Goal: Check status: Check status

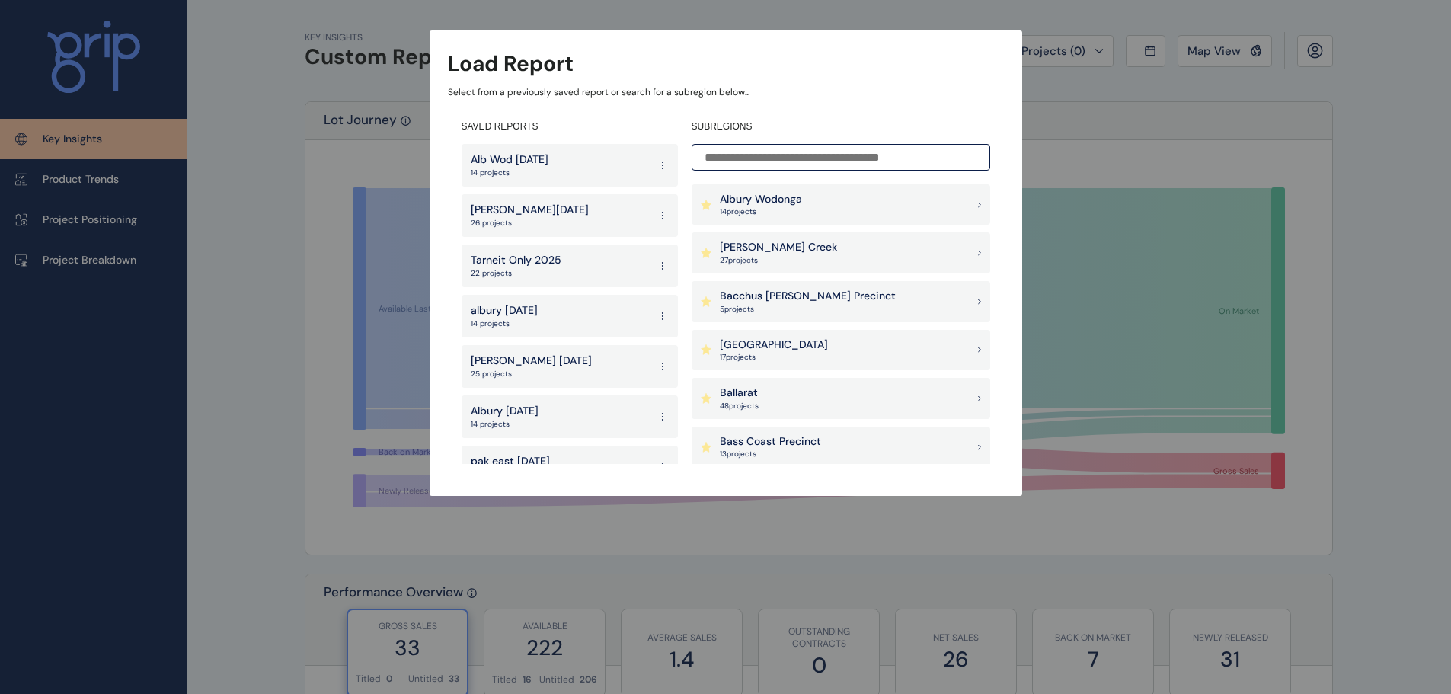
click at [801, 155] on input at bounding box center [841, 157] width 299 height 27
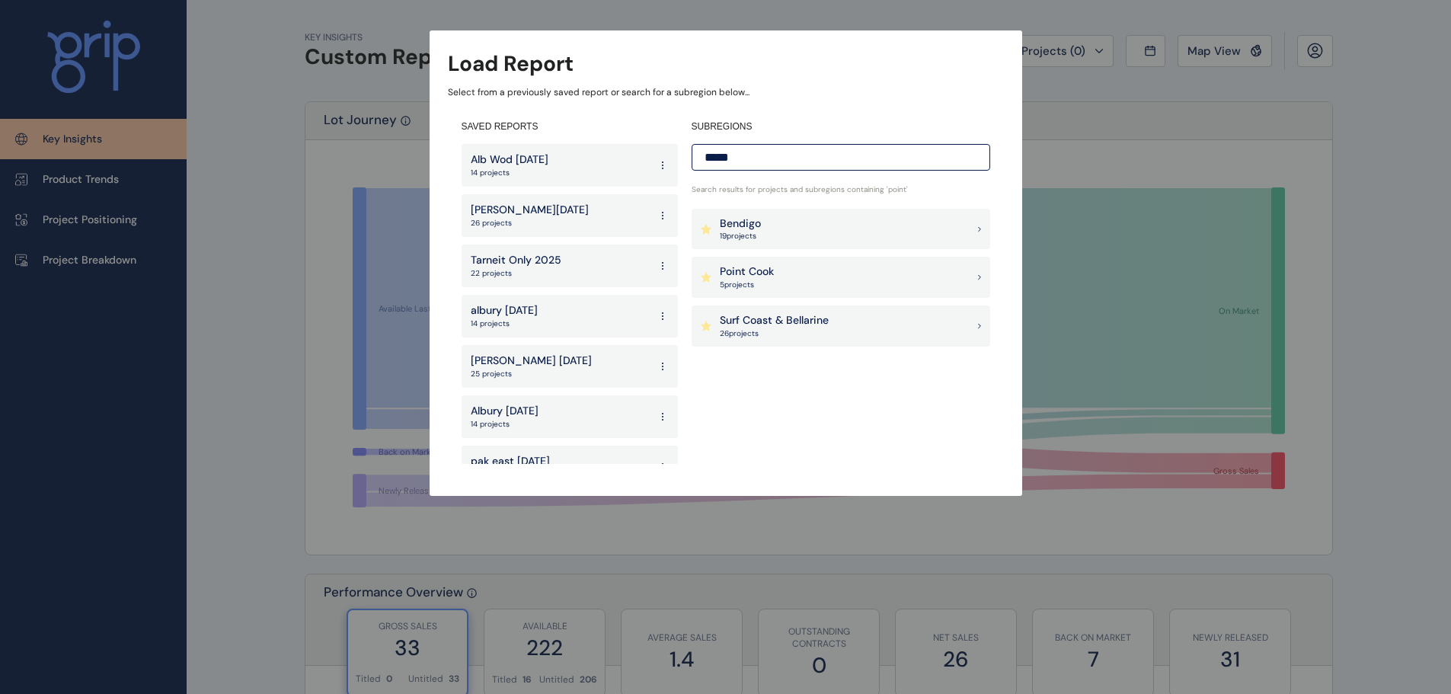
type input "*****"
click at [763, 286] on p "5 project s" at bounding box center [747, 285] width 54 height 11
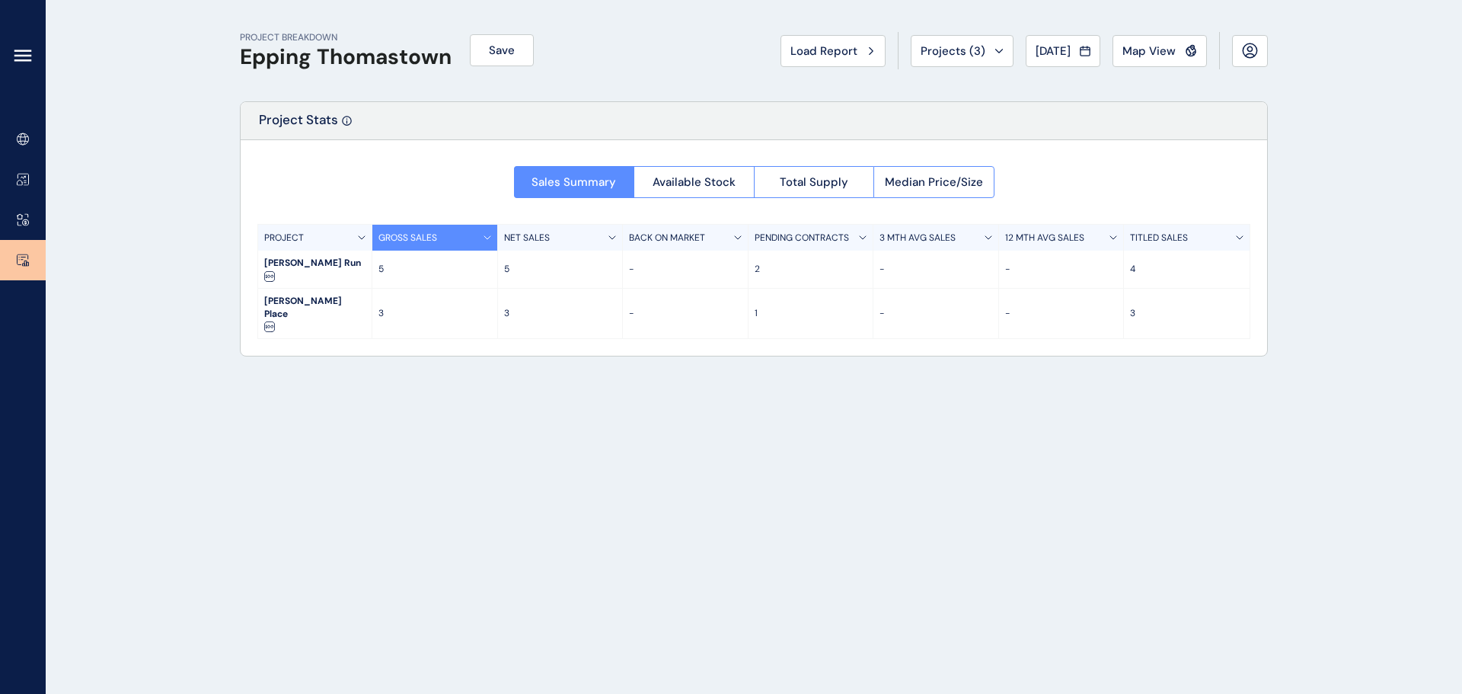
click at [162, 133] on div "PROJECT BREAKDOWN Epping Thomastown Save Load Report Projects ( 3 ) [DATE] 2025…" at bounding box center [731, 347] width 1462 height 694
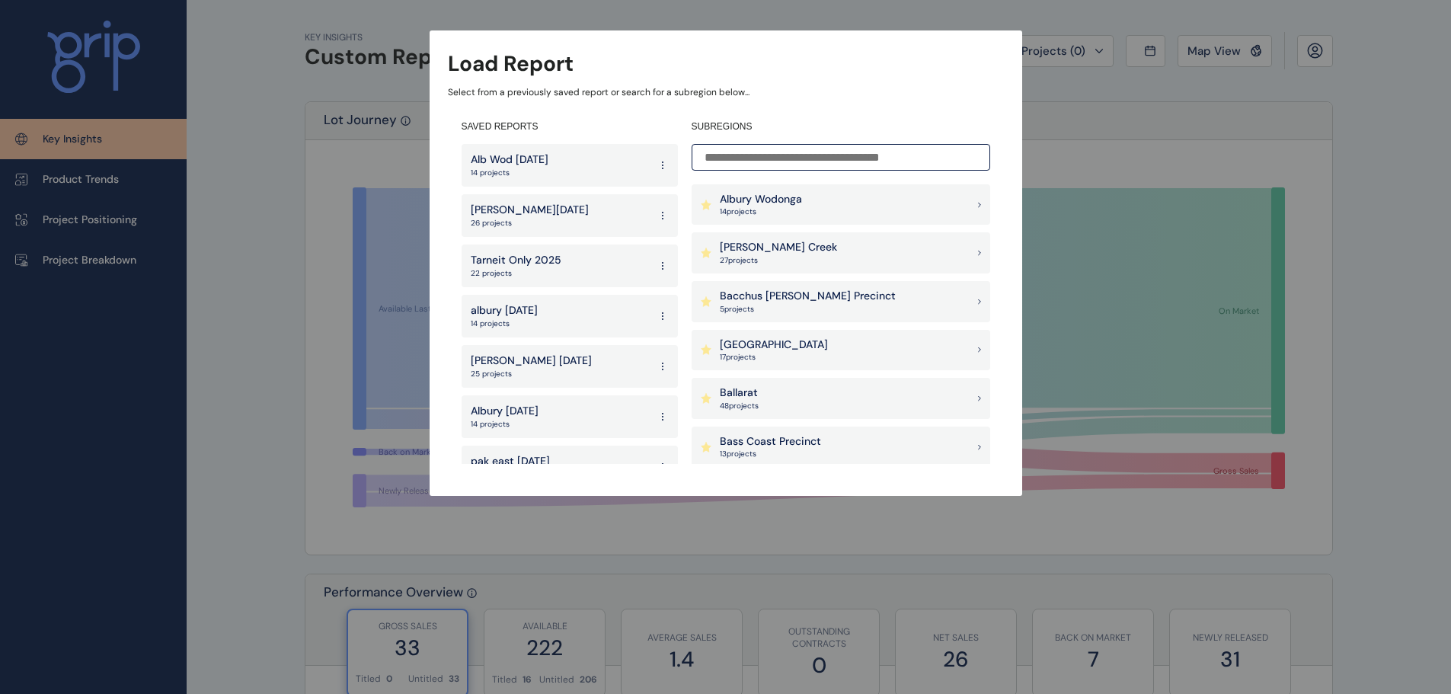
click at [838, 147] on input at bounding box center [841, 157] width 299 height 27
click at [798, 216] on p "14 project s" at bounding box center [761, 211] width 82 height 11
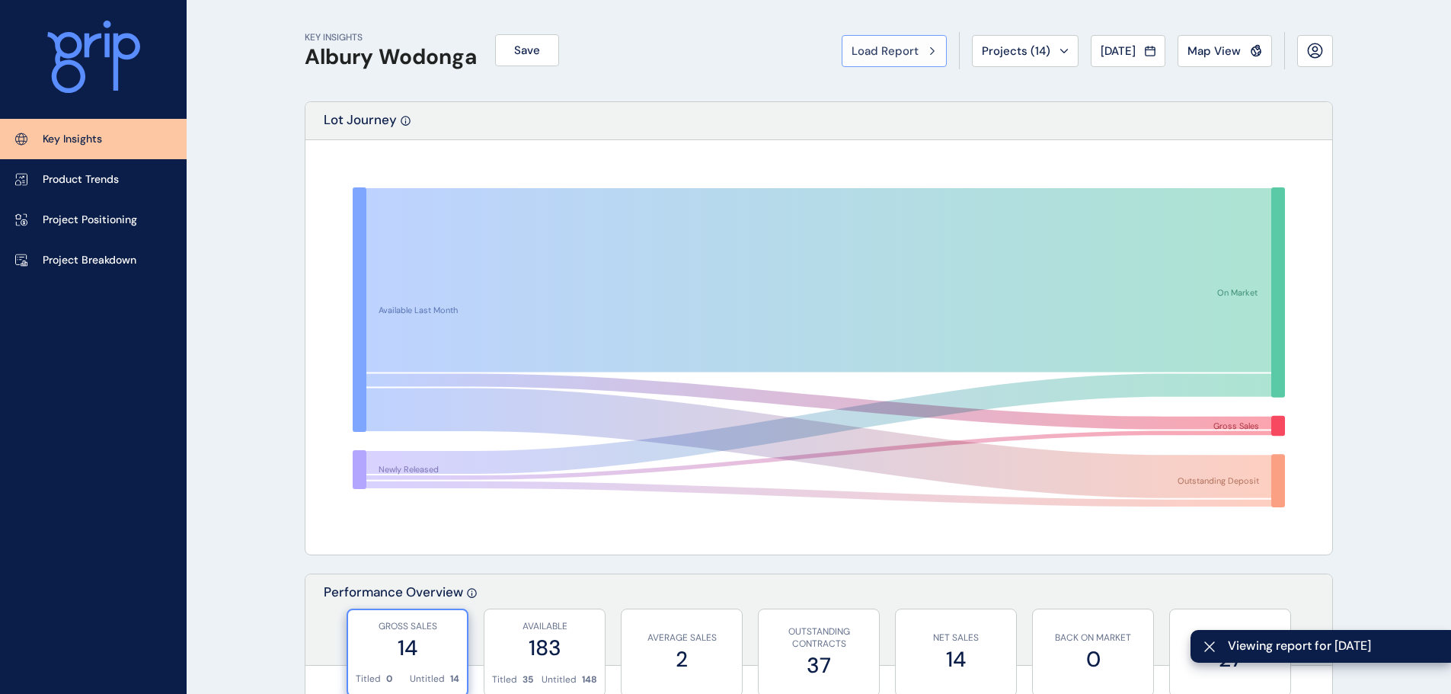
click at [916, 56] on div "Load Report" at bounding box center [894, 50] width 85 height 15
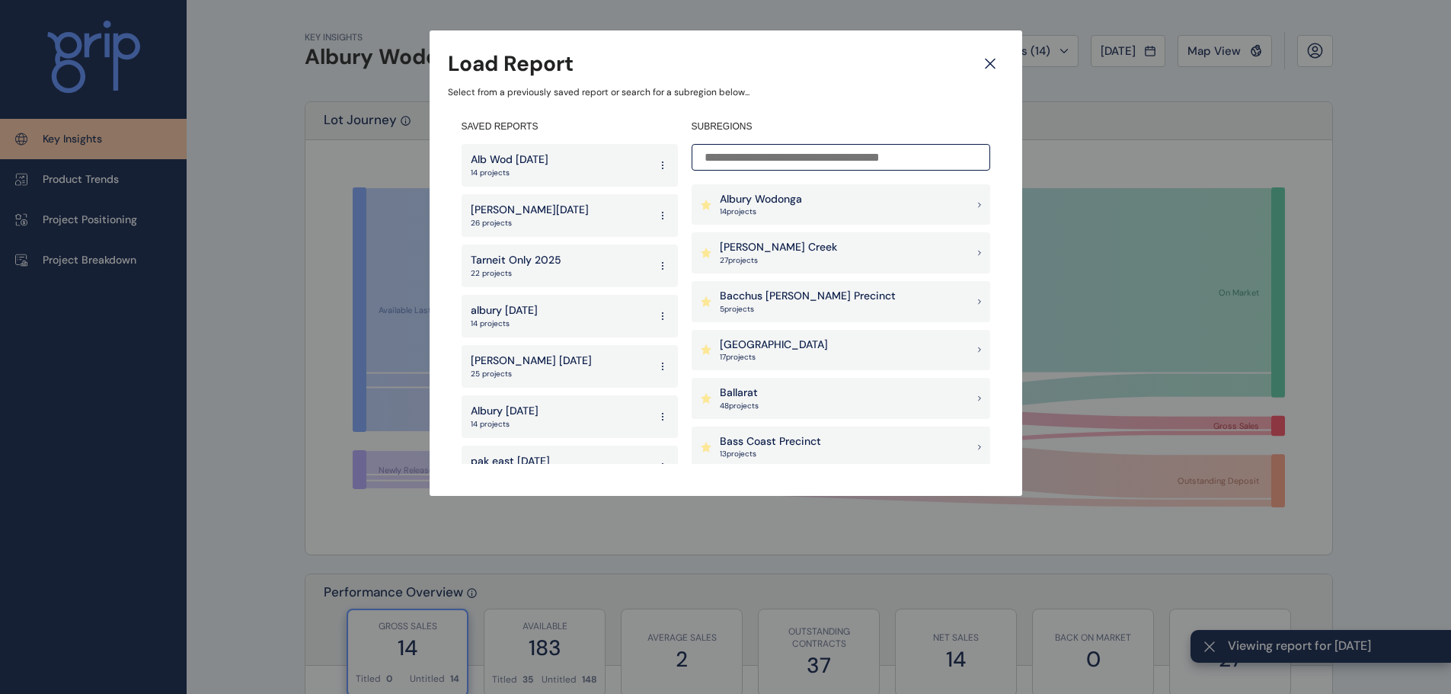
click at [999, 58] on icon at bounding box center [989, 63] width 27 height 27
